Goal: Task Accomplishment & Management: Use online tool/utility

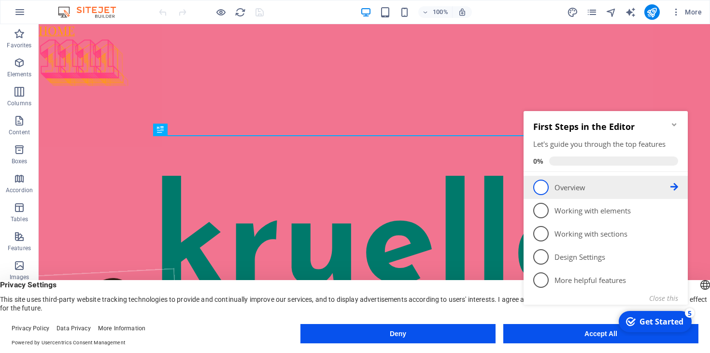
click at [546, 187] on span "1" at bounding box center [540, 187] width 15 height 15
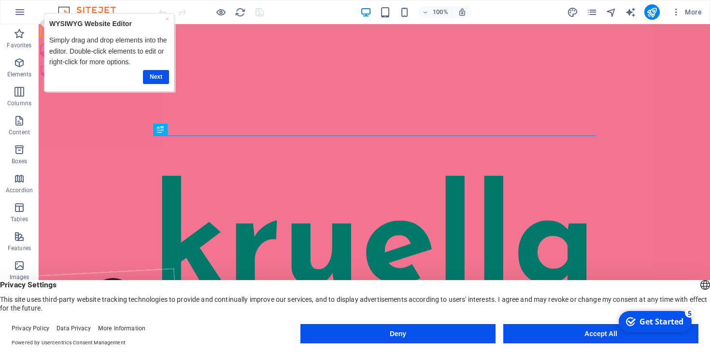
click at [587, 337] on button "Accept All" at bounding box center [600, 333] width 195 height 19
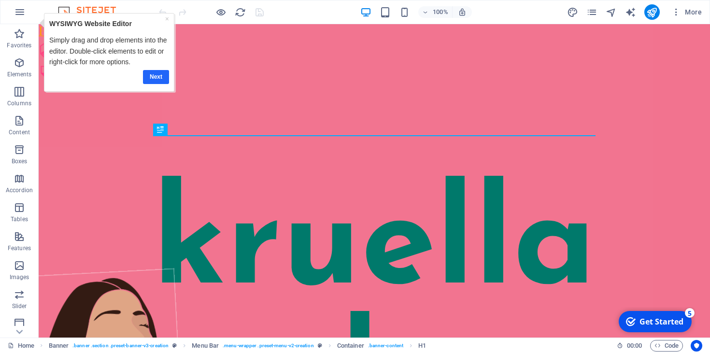
click at [149, 79] on link "Next" at bounding box center [156, 77] width 26 height 14
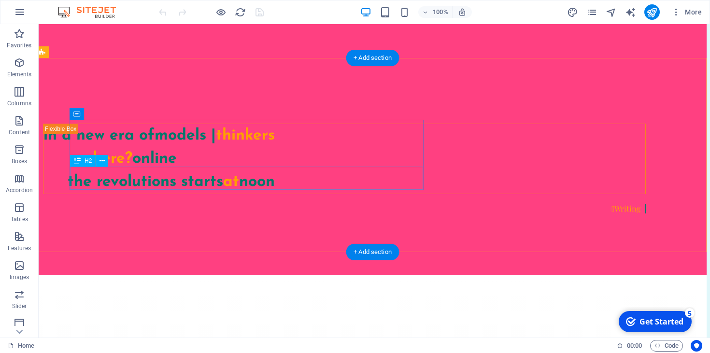
scroll to position [639, 3]
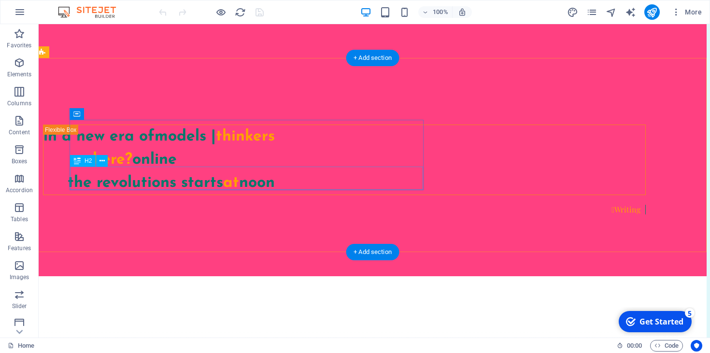
click at [372, 179] on div "the revolutions starts at noon" at bounding box center [344, 182] width 602 height 23
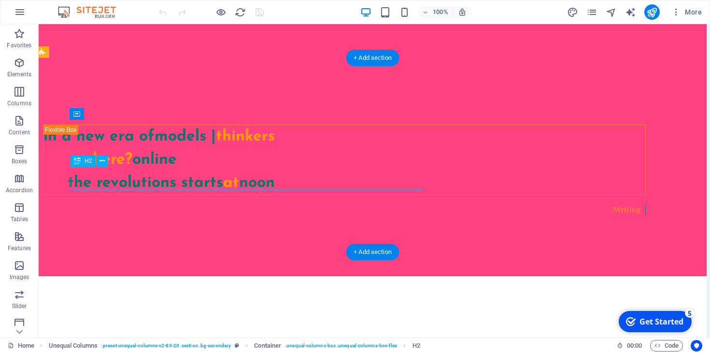
click at [372, 179] on div "the revolutions starts at noon" at bounding box center [344, 182] width 602 height 23
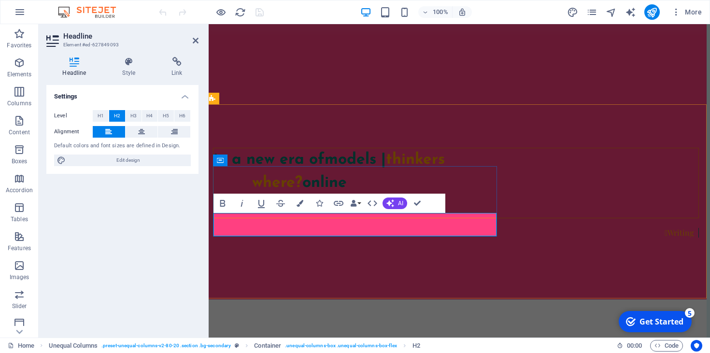
click at [347, 218] on h2 "the revolutions starts at noon" at bounding box center [468, 206] width 461 height 23
click at [413, 268] on div "in a new era of models | thinkers where? online the revolution starts at noon …" at bounding box center [455, 192] width 501 height 213
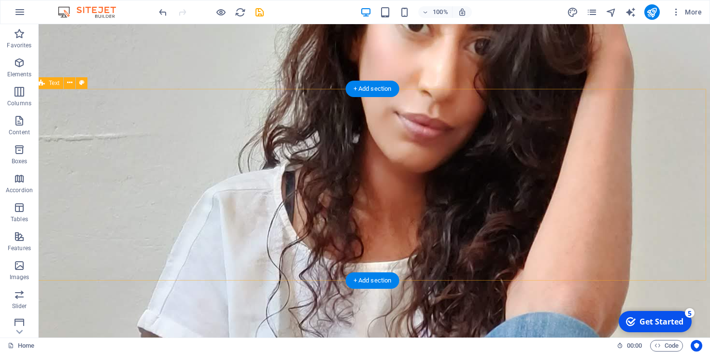
scroll to position [2550, 4]
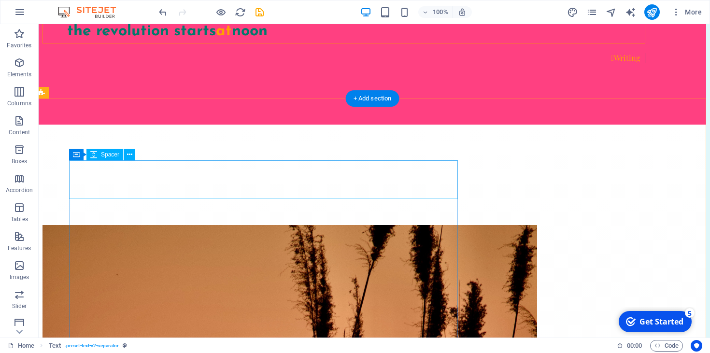
scroll to position [776, 4]
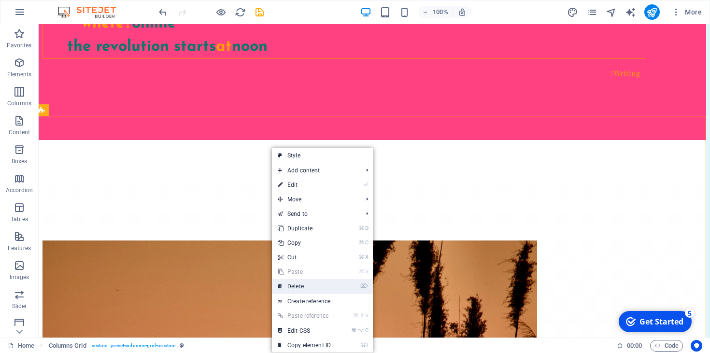
click at [311, 289] on link "⌦ Delete" at bounding box center [304, 286] width 65 height 14
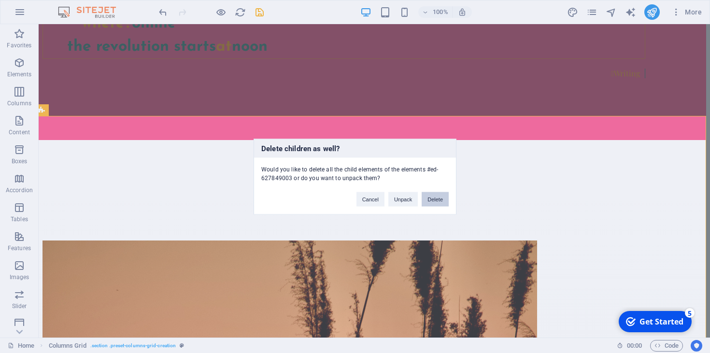
click at [436, 198] on button "Delete" at bounding box center [435, 199] width 27 height 14
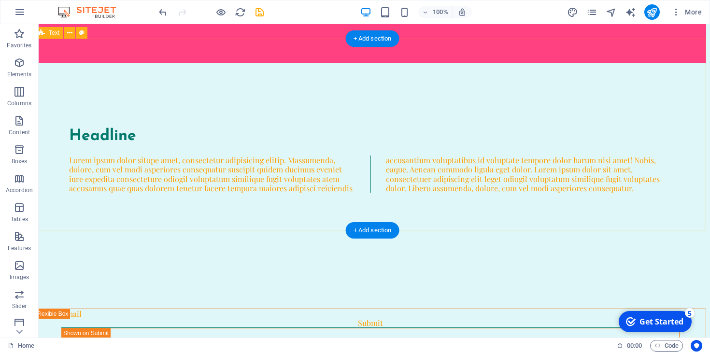
scroll to position [860, 4]
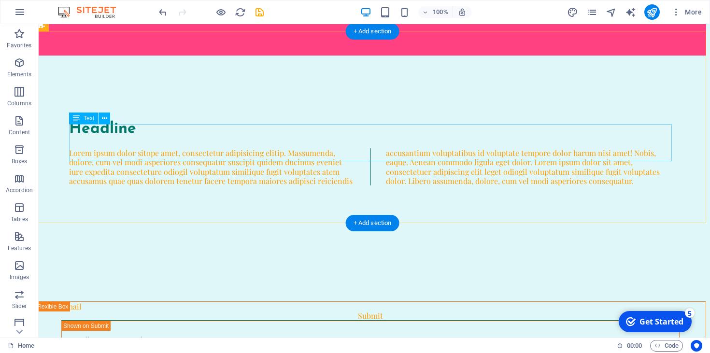
click at [254, 148] on div "Lorem ipsum dolor sitope amet, consectetur adipisicing elitip. Massumenda, dolo…" at bounding box center [370, 166] width 603 height 37
click at [222, 148] on div "Lorem ipsum dolor sitope amet, consectetur adipisicing elitip. Massumenda, dolo…" at bounding box center [370, 166] width 603 height 37
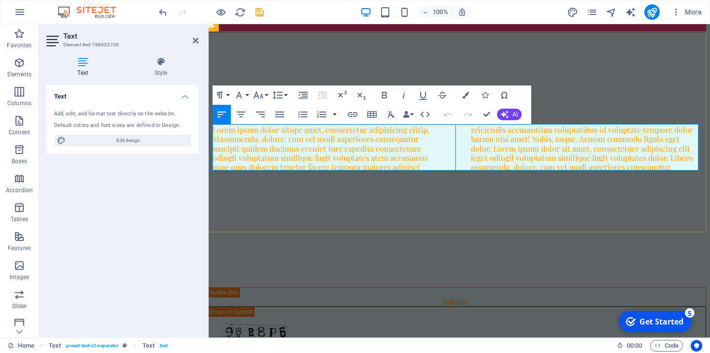
click at [218, 129] on p "Lorem ipsum dolor sitope amet, consectetur adipisicing elitip. Massumenda, dolo…" at bounding box center [455, 148] width 486 height 46
click at [214, 133] on p "Lorem ipsum dolor sitope amet, consectetur adipisicing elitip. Massumenda, dolo…" at bounding box center [455, 148] width 486 height 46
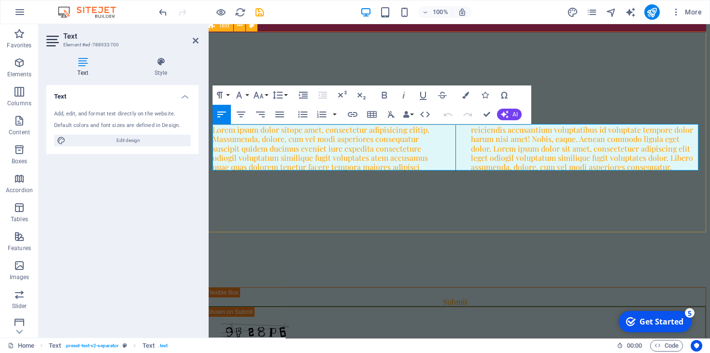
click at [292, 203] on div "Headline Lorem ipsum dolor sitope amet, consectetur adipisicing elitip. Massume…" at bounding box center [455, 132] width 501 height 201
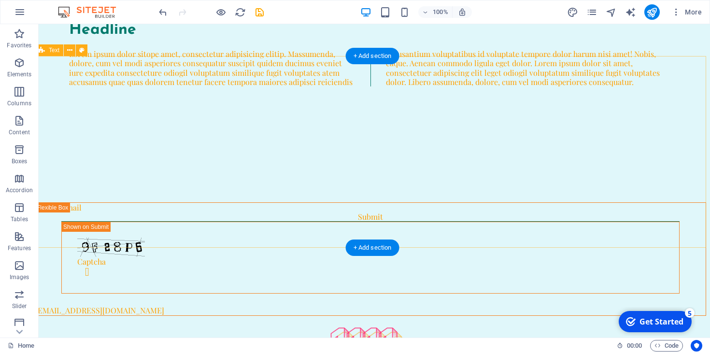
scroll to position [0, 4]
